Goal: Use online tool/utility: Utilize a website feature to perform a specific function

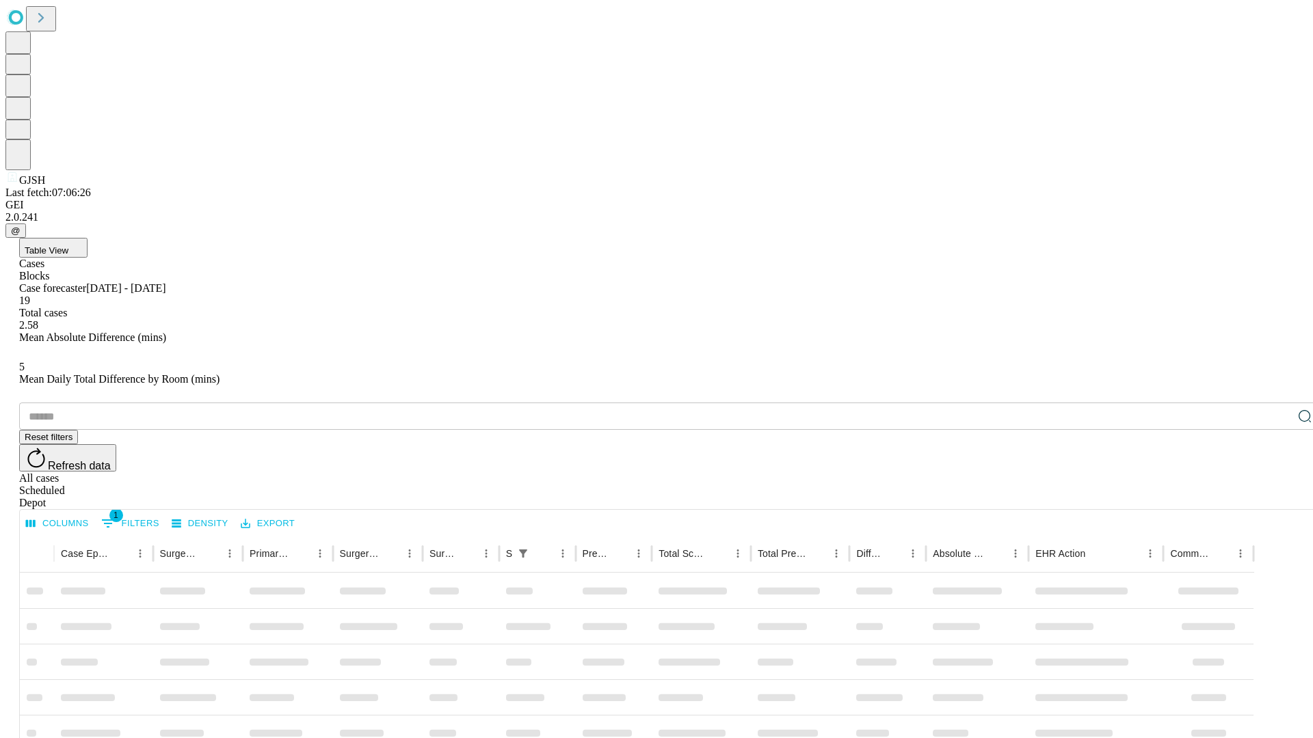
click at [68, 245] on span "Table View" at bounding box center [47, 250] width 44 height 10
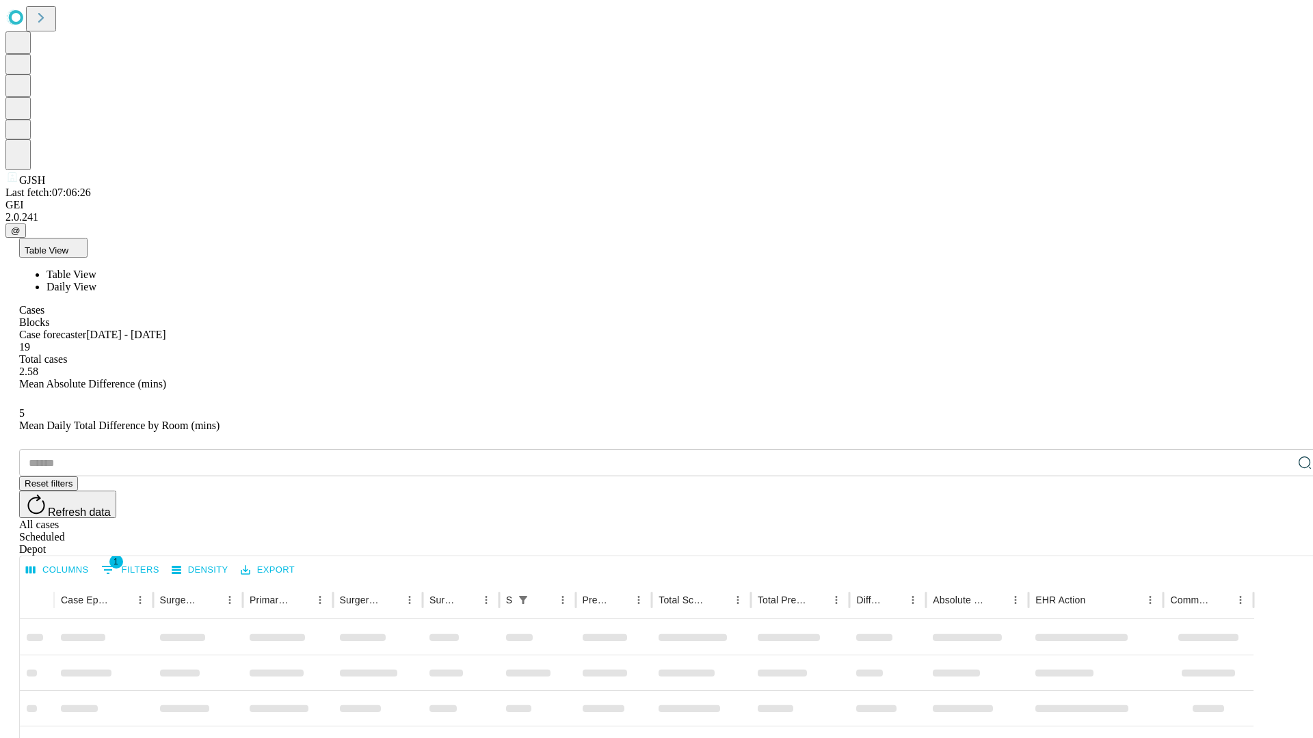
click at [96, 281] on span "Daily View" at bounding box center [71, 287] width 50 height 12
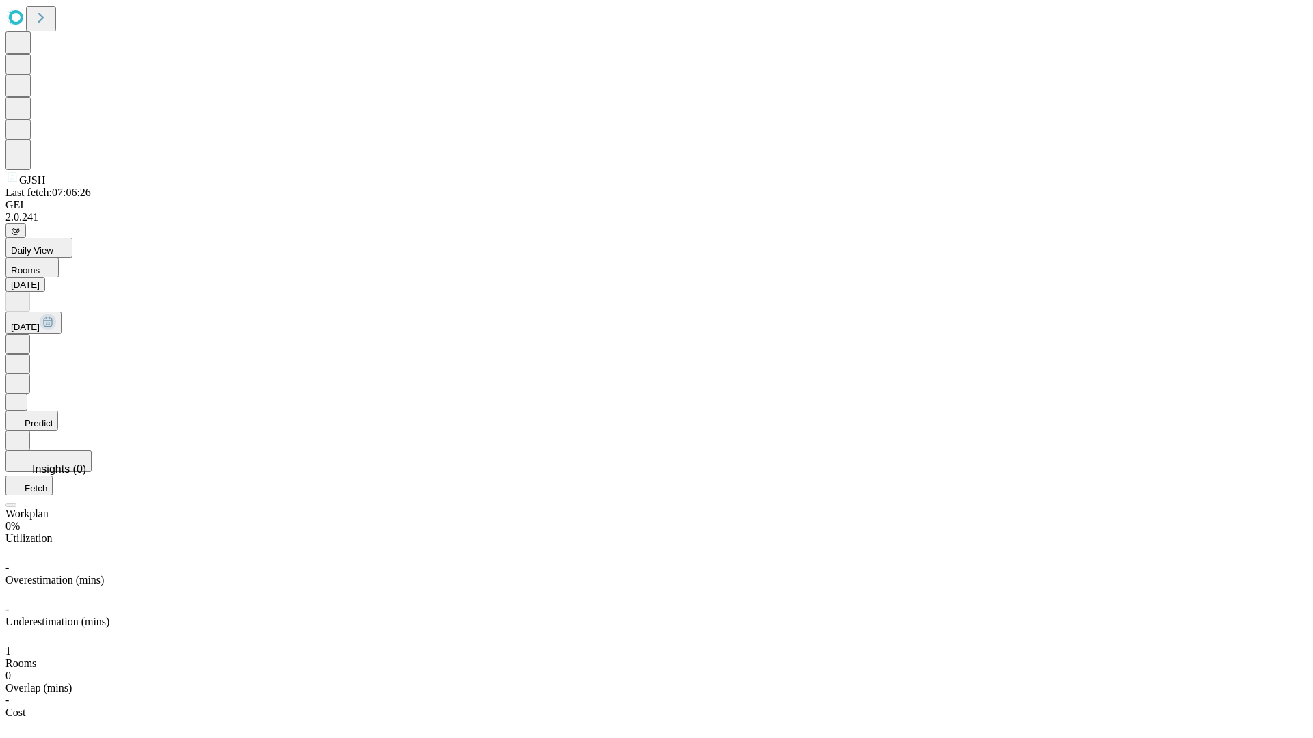
click at [58, 411] on button "Predict" at bounding box center [31, 421] width 53 height 20
